Goal: Task Accomplishment & Management: Complete application form

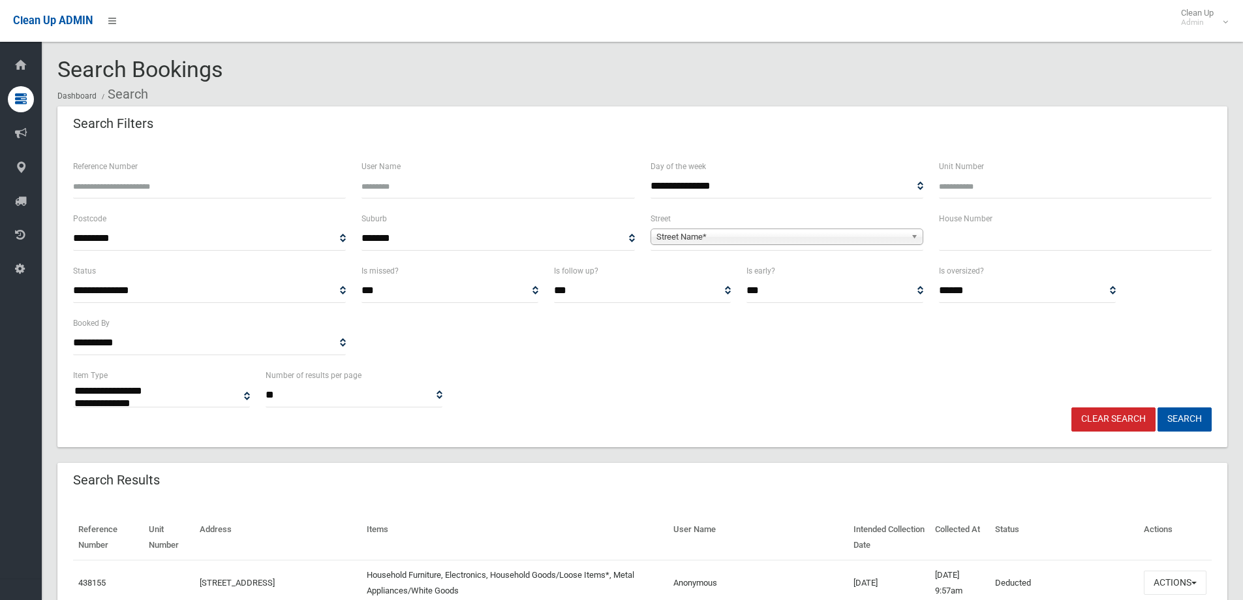
select select
click at [1007, 232] on input "text" at bounding box center [1075, 238] width 273 height 24
type input "**"
click at [806, 239] on span "Street Name*" at bounding box center [780, 237] width 249 height 16
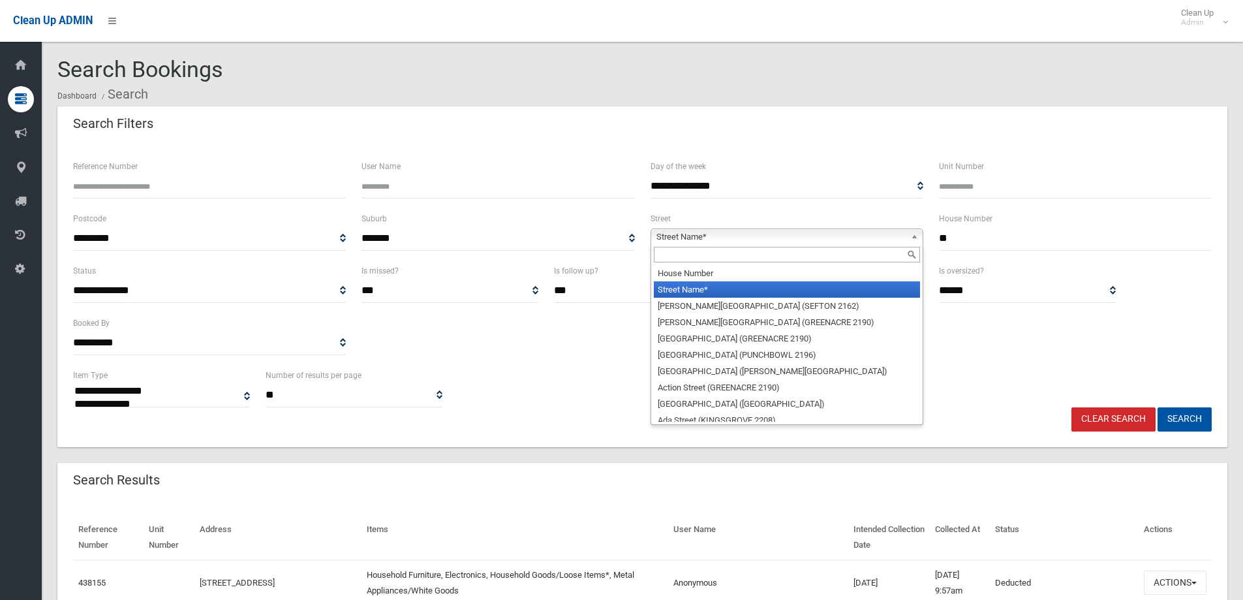
click at [684, 264] on div at bounding box center [786, 254] width 271 height 21
click at [690, 260] on input "text" at bounding box center [787, 255] width 266 height 16
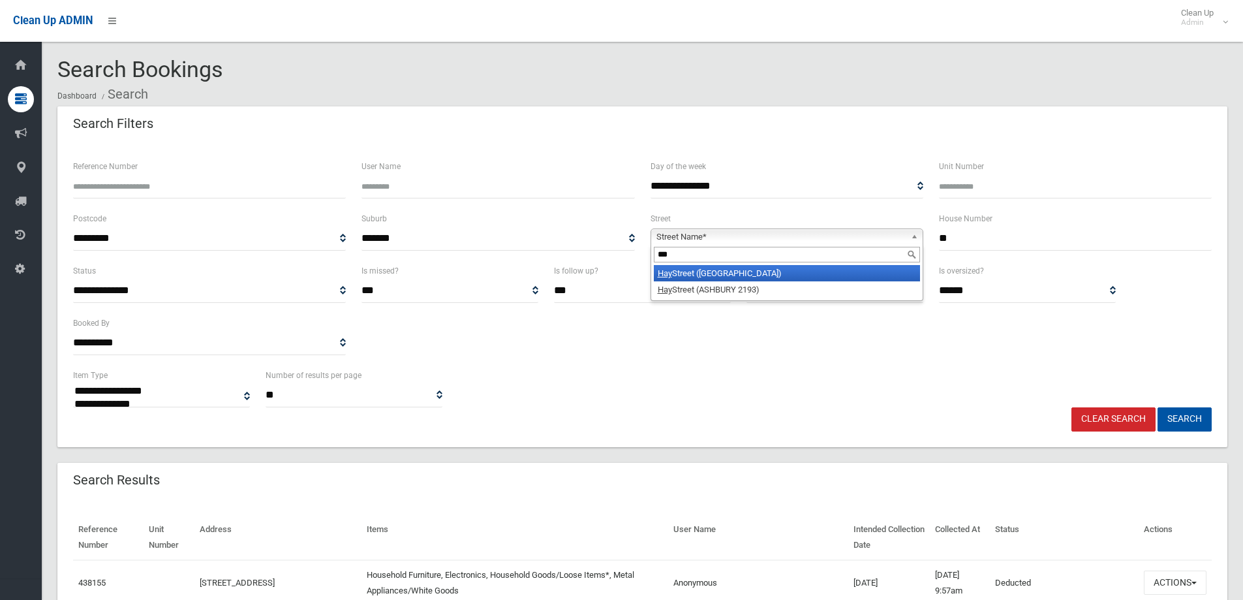
type input "***"
drag, startPoint x: 713, startPoint y: 275, endPoint x: 1208, endPoint y: 343, distance: 499.9
click at [722, 275] on li "[GEOGRAPHIC_DATA] ([GEOGRAPHIC_DATA])" at bounding box center [787, 273] width 266 height 16
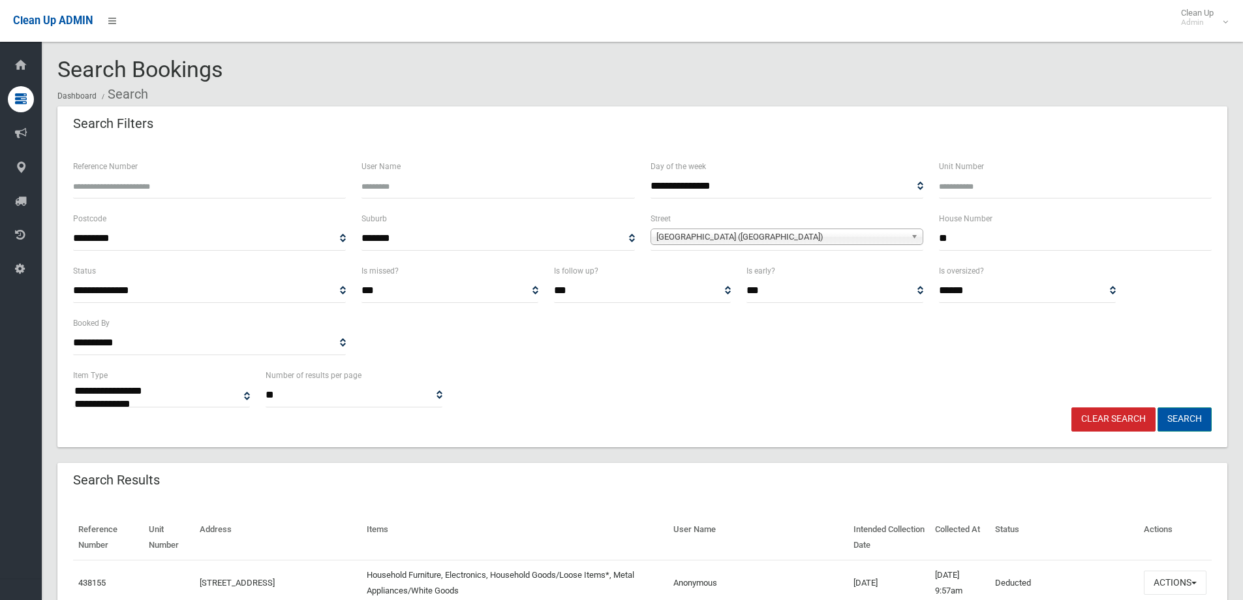
click at [1187, 418] on button "Search" at bounding box center [1184, 419] width 54 height 24
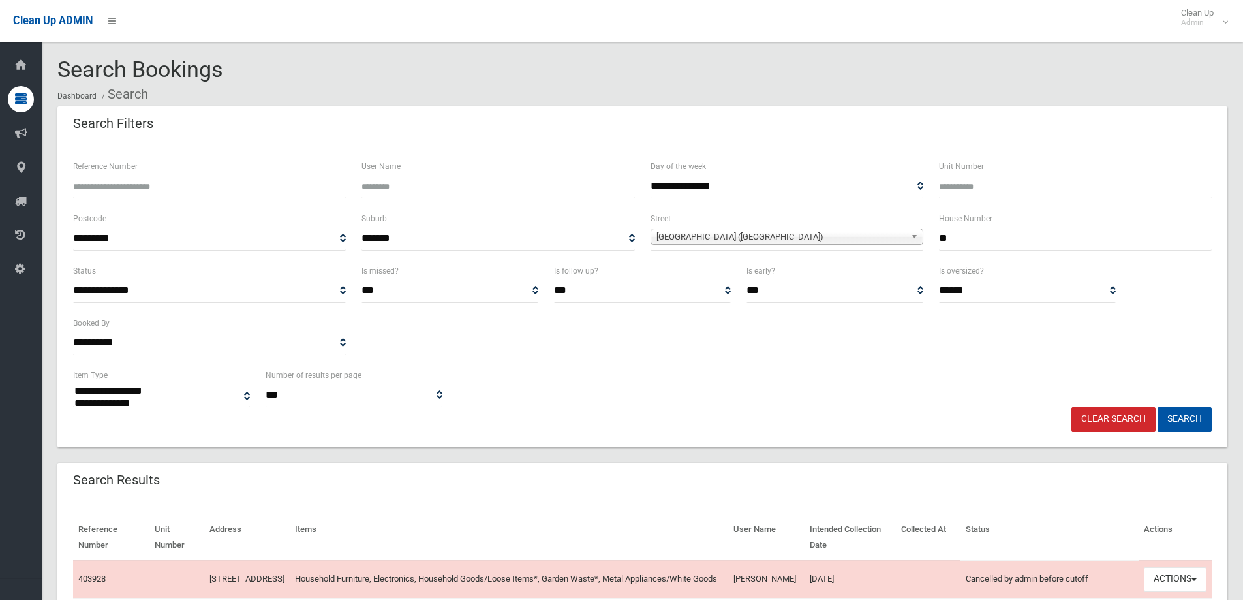
select select
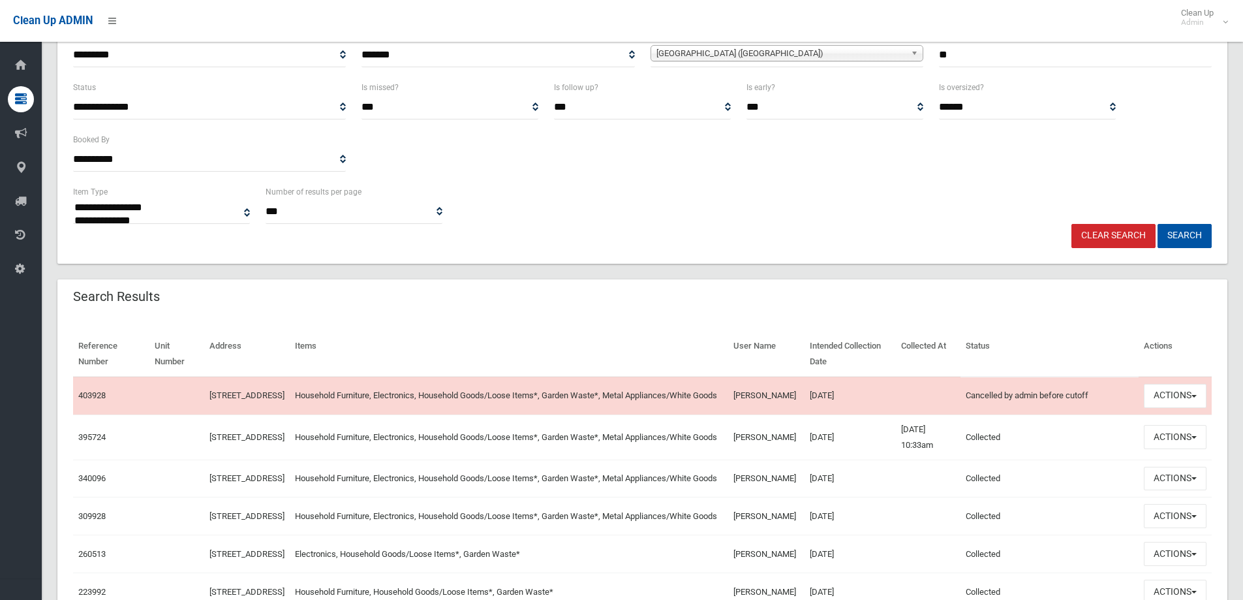
scroll to position [196, 0]
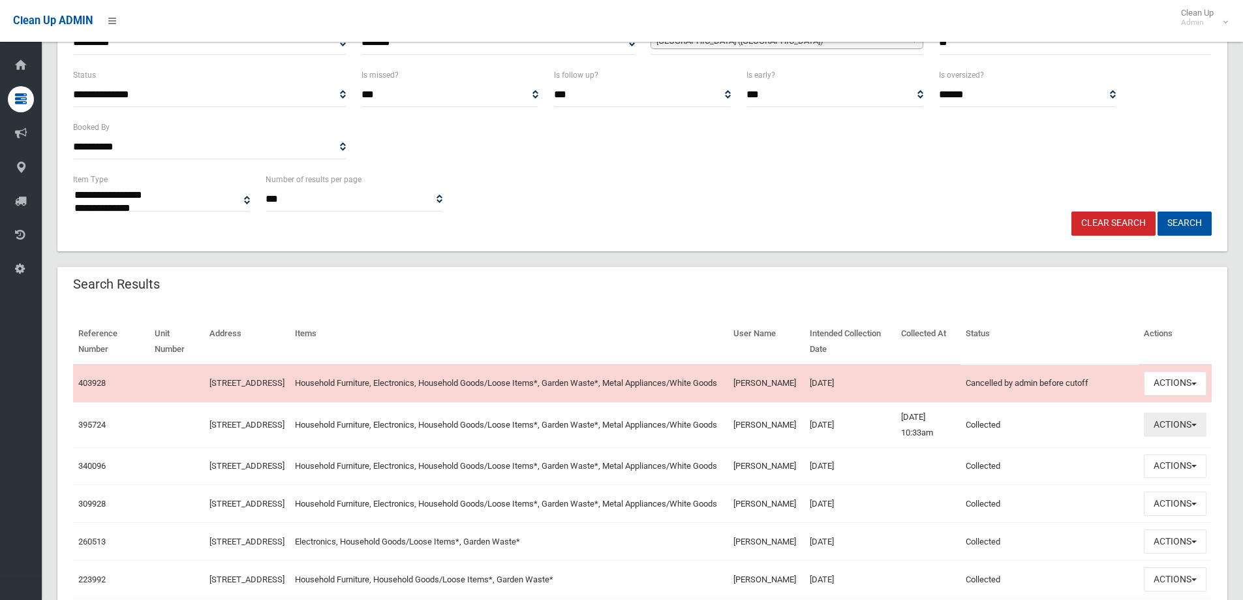
click at [1186, 431] on button "Actions" at bounding box center [1175, 424] width 63 height 24
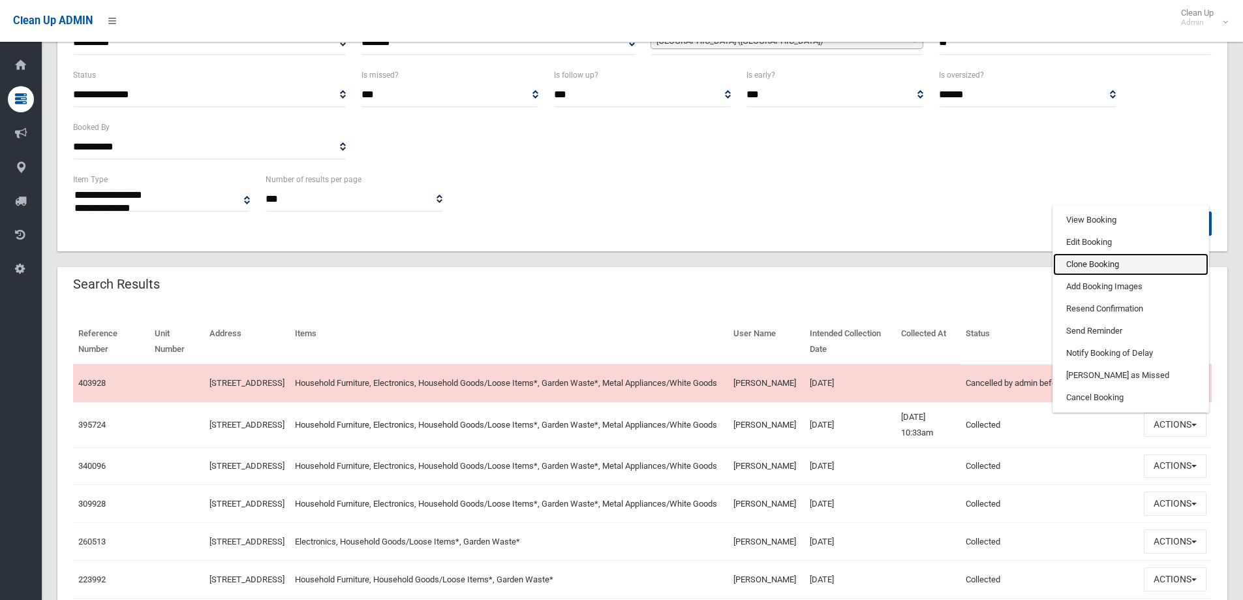
click at [1092, 267] on link "Clone Booking" at bounding box center [1130, 264] width 155 height 22
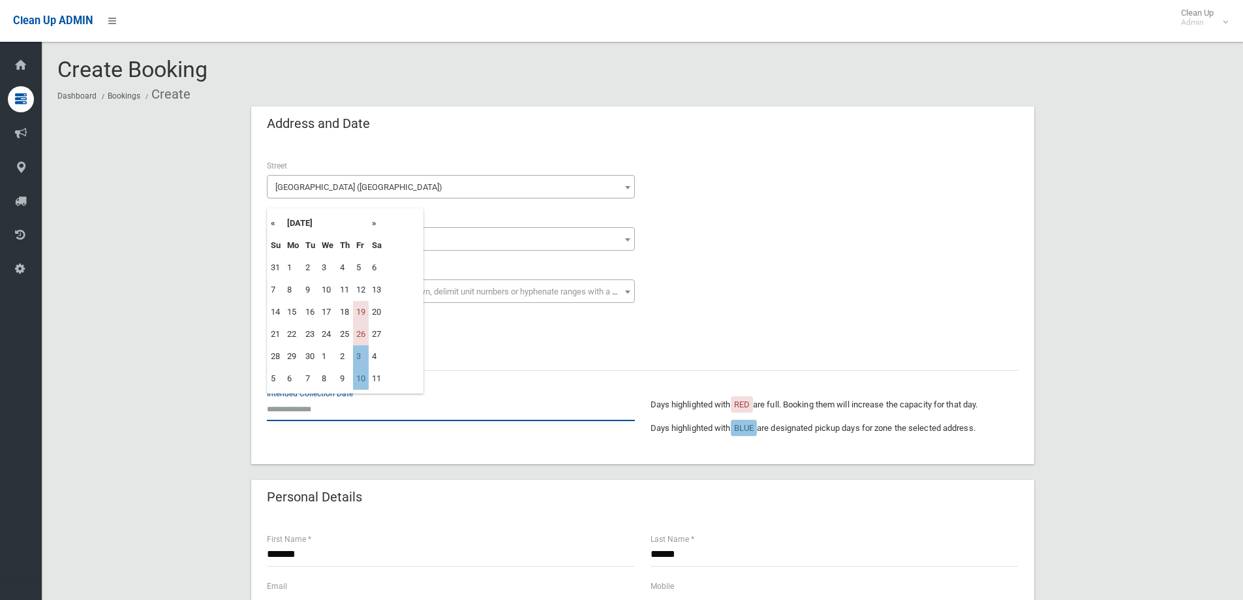
click at [363, 414] on input "text" at bounding box center [451, 409] width 368 height 24
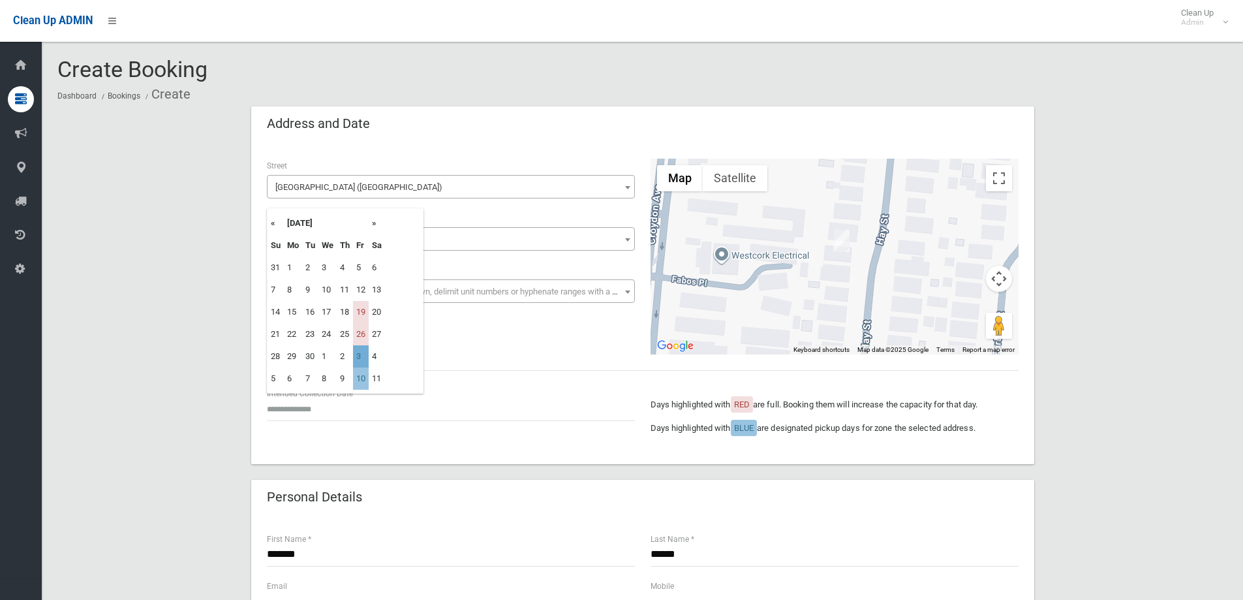
click at [364, 356] on td "3" at bounding box center [361, 356] width 16 height 22
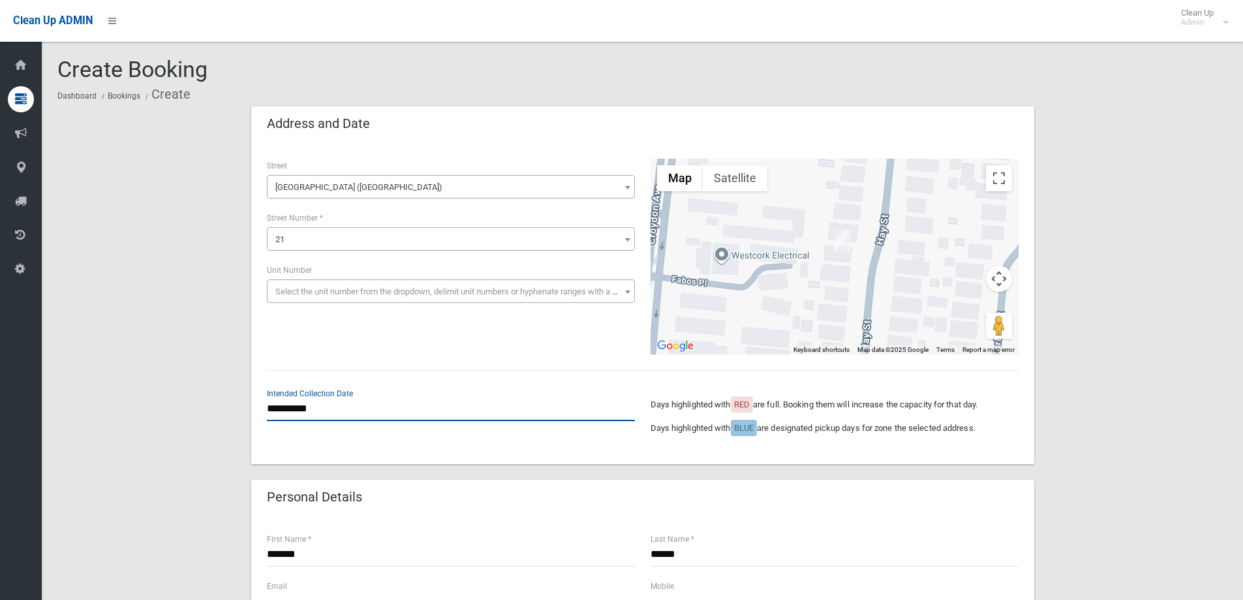
click at [352, 406] on input "**********" at bounding box center [451, 409] width 368 height 24
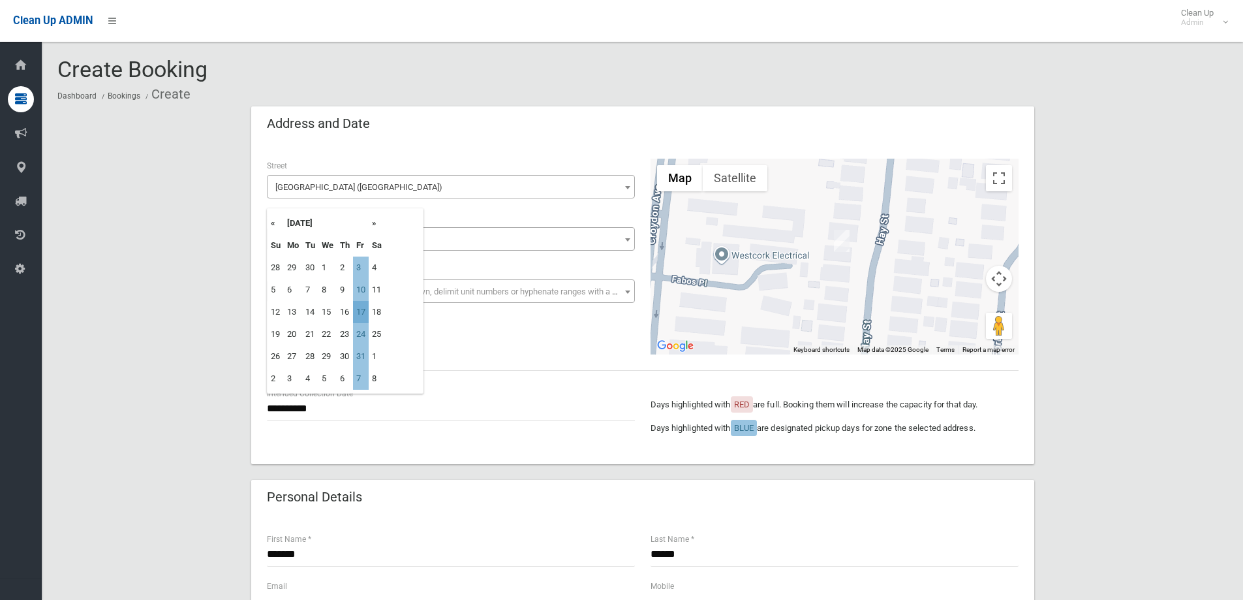
click at [362, 309] on td "17" at bounding box center [361, 312] width 16 height 22
type input "**********"
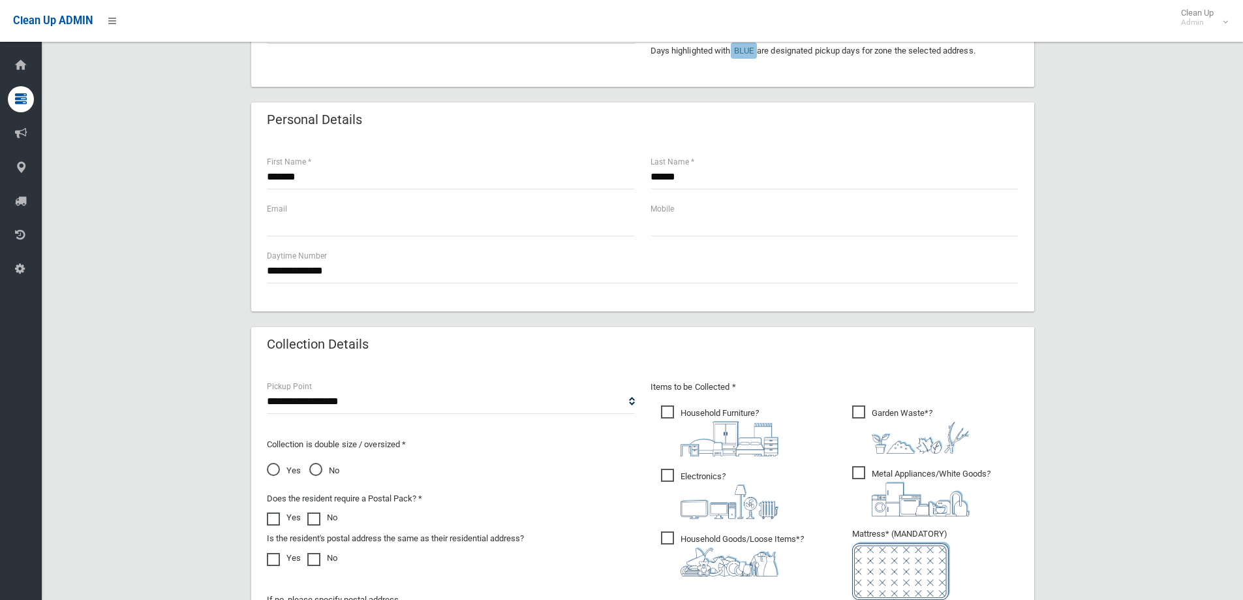
scroll to position [457, 0]
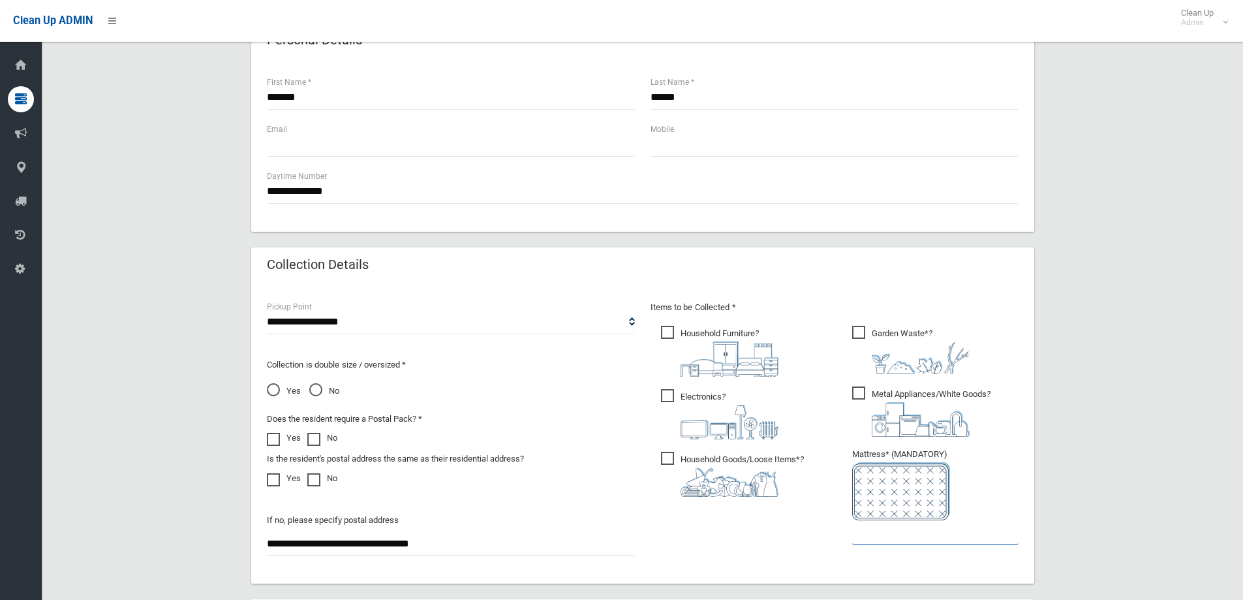
click at [885, 535] on input "text" at bounding box center [935, 532] width 166 height 24
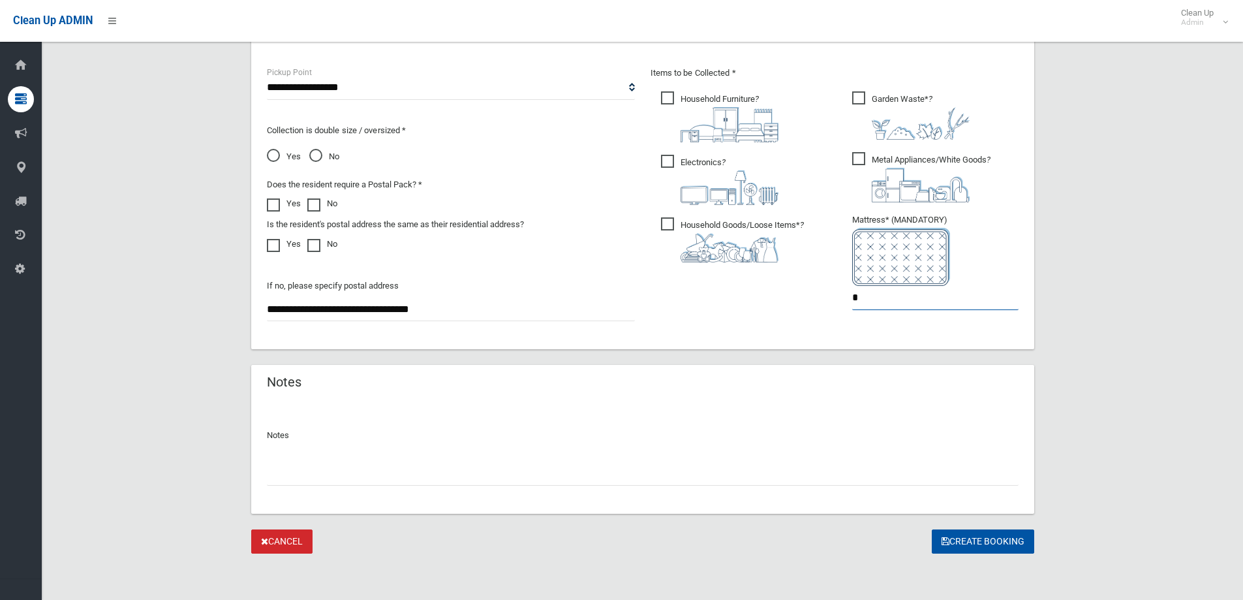
scroll to position [692, 0]
type input "*"
click at [990, 538] on button "Create Booking" at bounding box center [983, 541] width 102 height 24
